Goal: Information Seeking & Learning: Learn about a topic

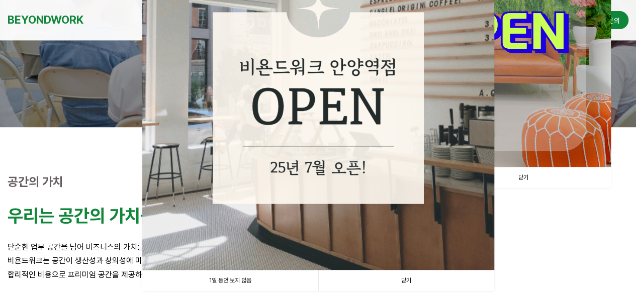
scroll to position [201, 0]
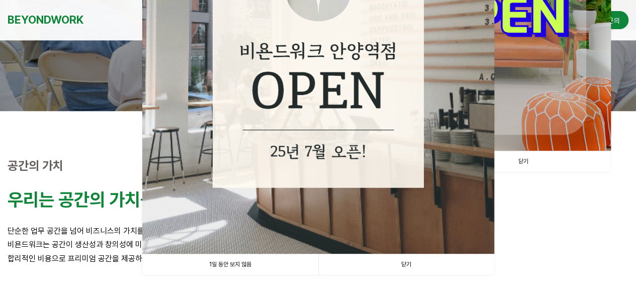
click at [239, 265] on link "1일 동안 보지 않음" at bounding box center [230, 264] width 176 height 21
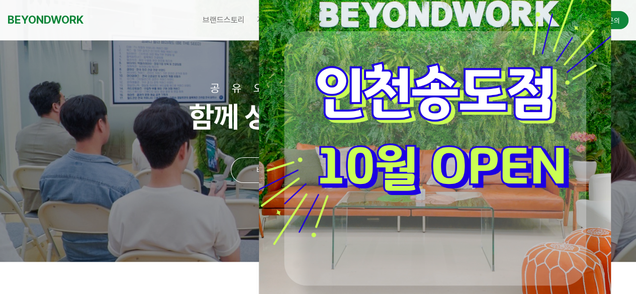
scroll to position [151, 0]
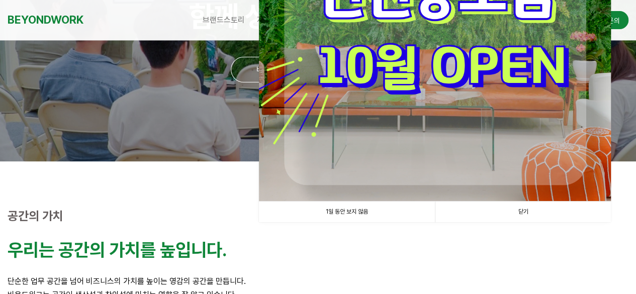
click at [333, 211] on link "1일 동안 보지 않음" at bounding box center [347, 212] width 176 height 21
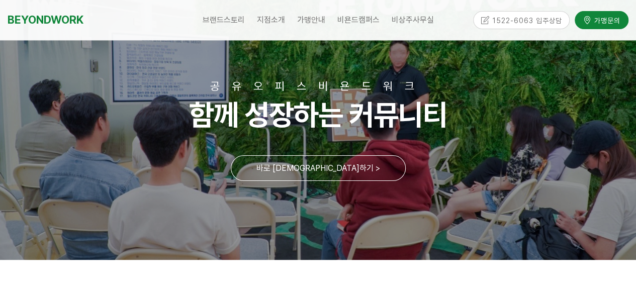
scroll to position [50, 0]
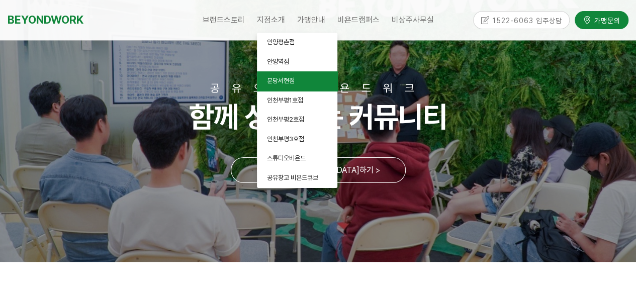
click at [291, 80] on span "분당서현점" at bounding box center [281, 81] width 28 height 8
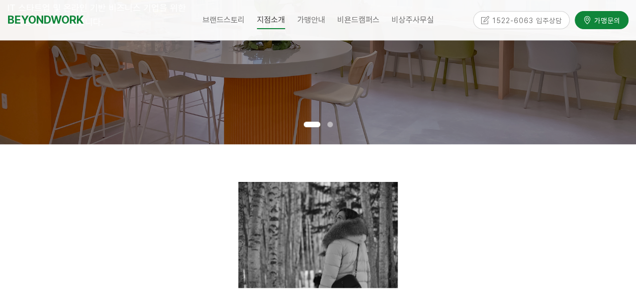
scroll to position [201, 0]
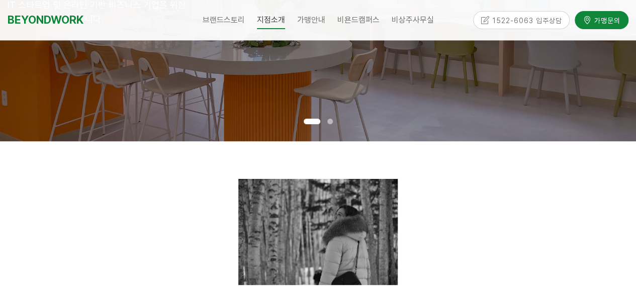
click at [328, 121] on span at bounding box center [330, 122] width 6 height 6
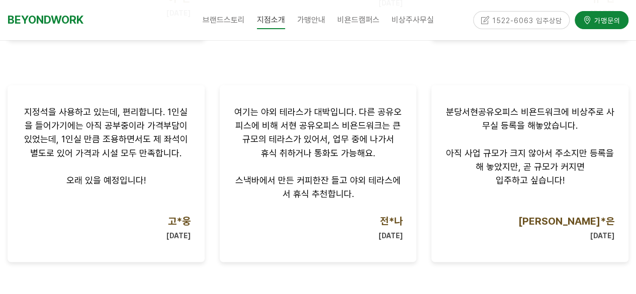
scroll to position [1056, 0]
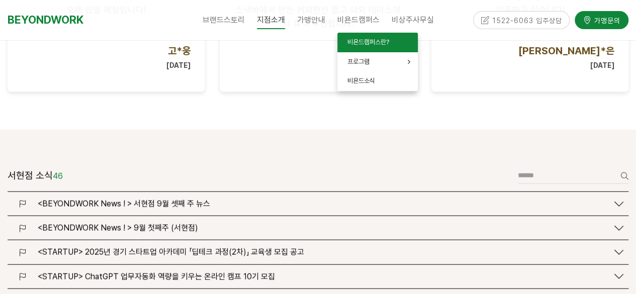
click at [363, 40] on span "비욘드캠퍼스란?" at bounding box center [369, 42] width 42 height 8
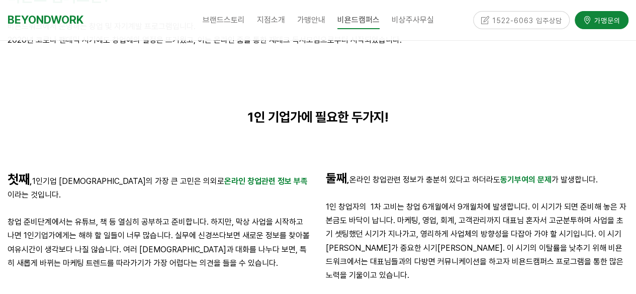
scroll to position [251, 0]
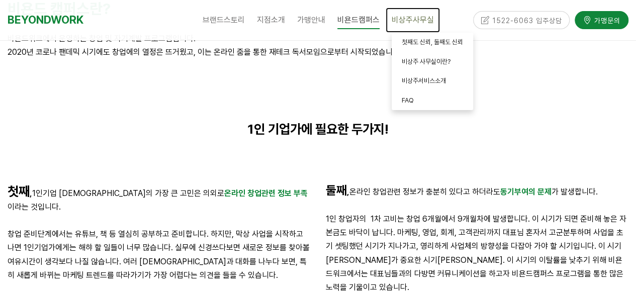
click at [418, 20] on span "비상주사무실" at bounding box center [413, 20] width 42 height 10
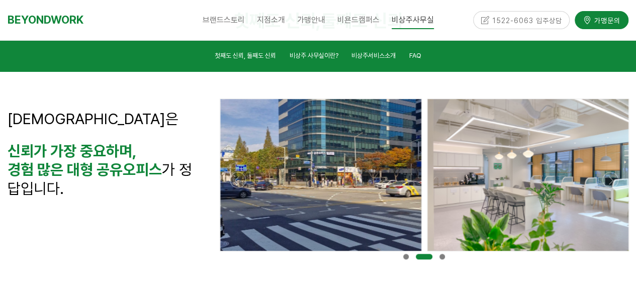
scroll to position [352, 0]
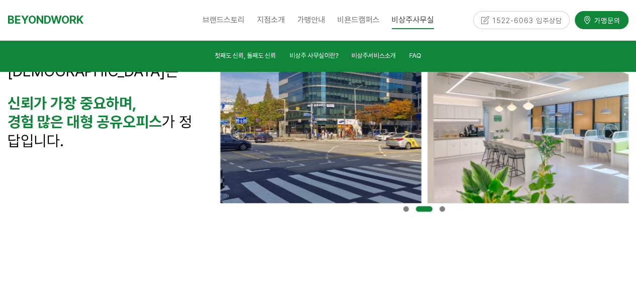
click at [446, 208] on div at bounding box center [442, 209] width 13 height 11
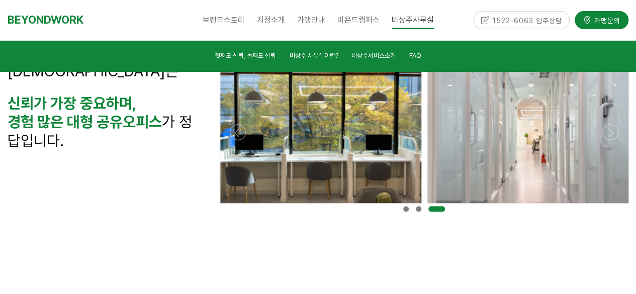
click at [446, 208] on div at bounding box center [437, 209] width 24 height 11
click at [407, 210] on span at bounding box center [406, 209] width 6 height 6
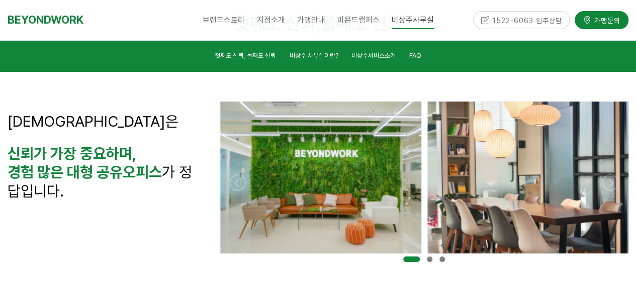
scroll to position [302, 0]
click at [428, 259] on span at bounding box center [430, 259] width 6 height 6
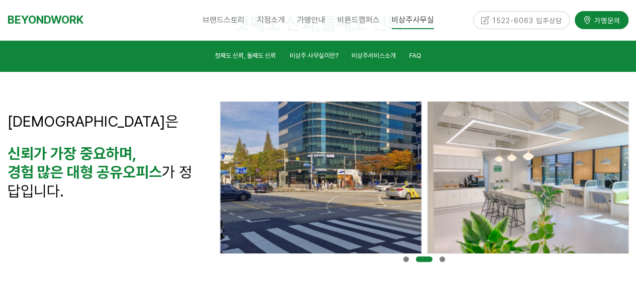
click at [441, 256] on span at bounding box center [443, 259] width 6 height 6
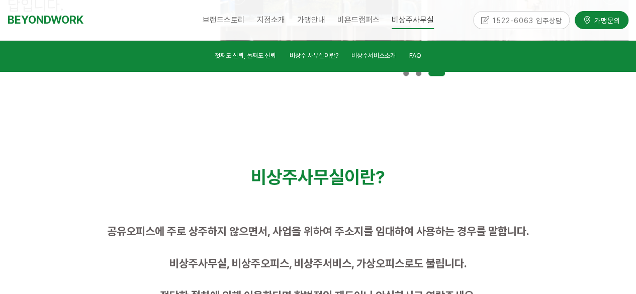
scroll to position [503, 0]
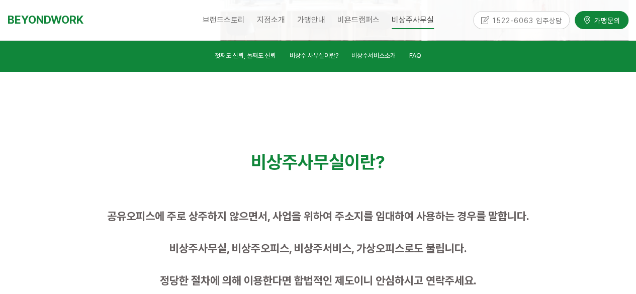
click at [206, 148] on div "비상주사무실이란?" at bounding box center [318, 162] width 636 height 37
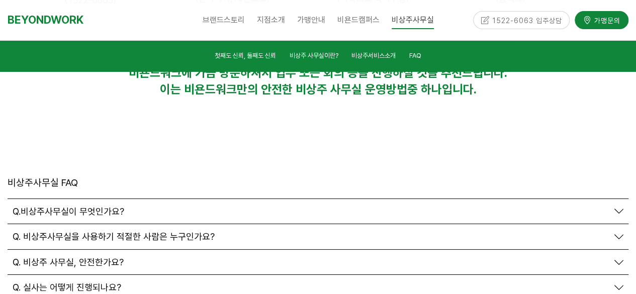
scroll to position [3470, 0]
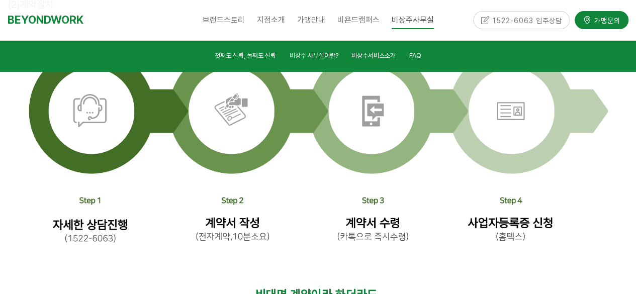
scroll to position [3168, 0]
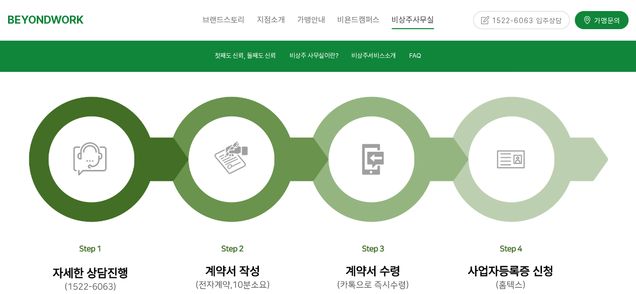
click at [524, 22] on div "1522-6063 입주상담" at bounding box center [521, 20] width 97 height 18
click at [507, 18] on div "1522-6063 입주상담" at bounding box center [521, 20] width 97 height 18
click at [507, 19] on div "1522-6063 입주상담" at bounding box center [521, 20] width 97 height 18
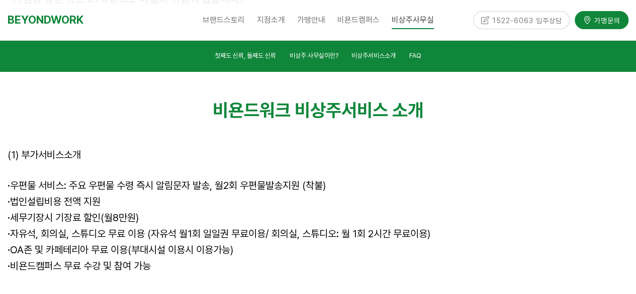
scroll to position [2867, 0]
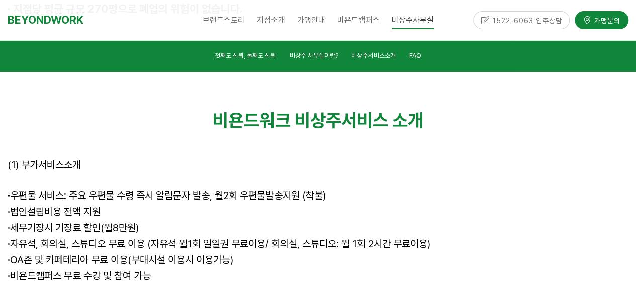
click at [486, 20] on div "1522-6063 입주상담" at bounding box center [521, 20] width 97 height 18
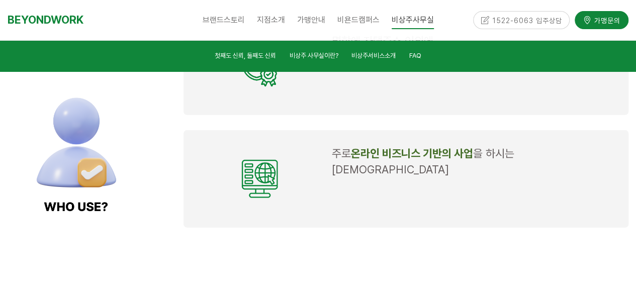
scroll to position [1157, 0]
